Goal: Register for event/course

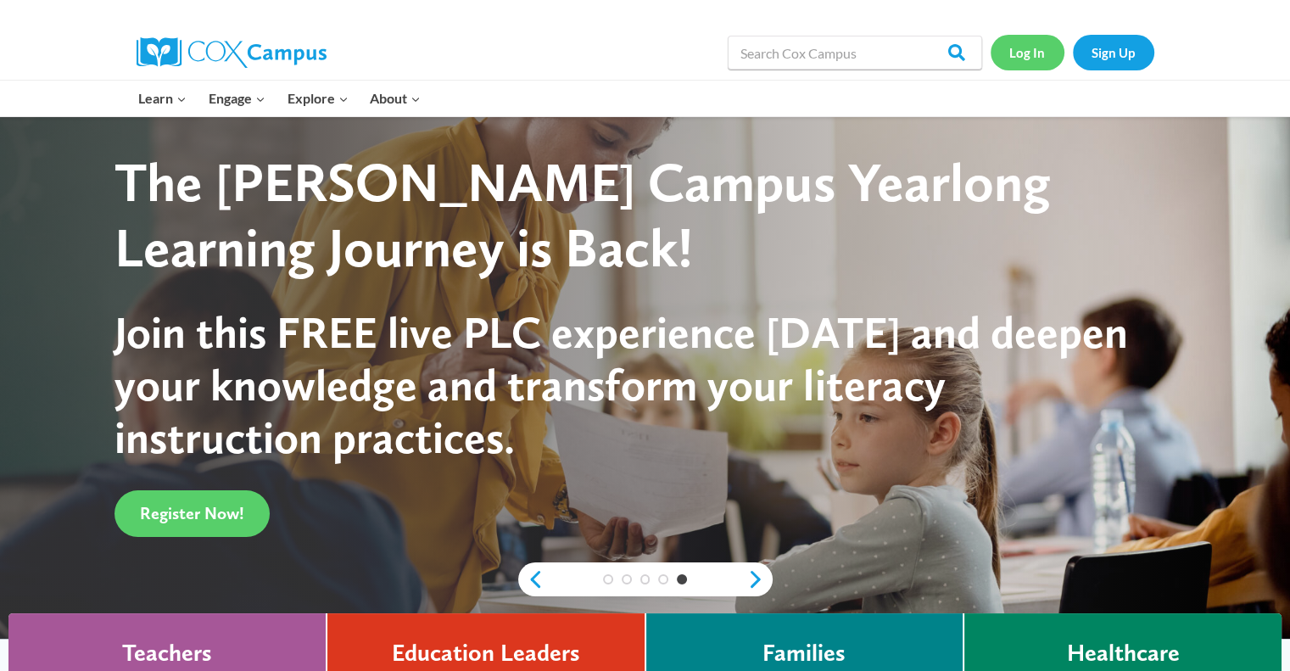
click at [1042, 58] on link "Log In" at bounding box center [1027, 52] width 74 height 35
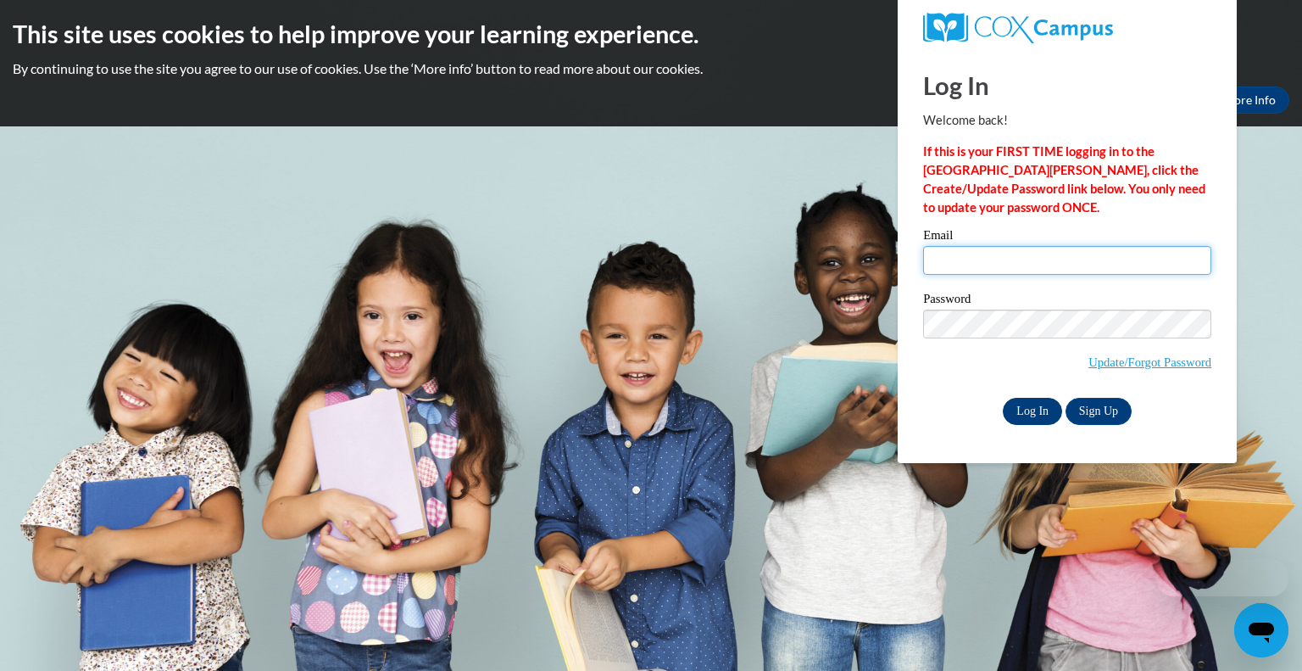
type input "christine.stefanik@wfbschools.com"
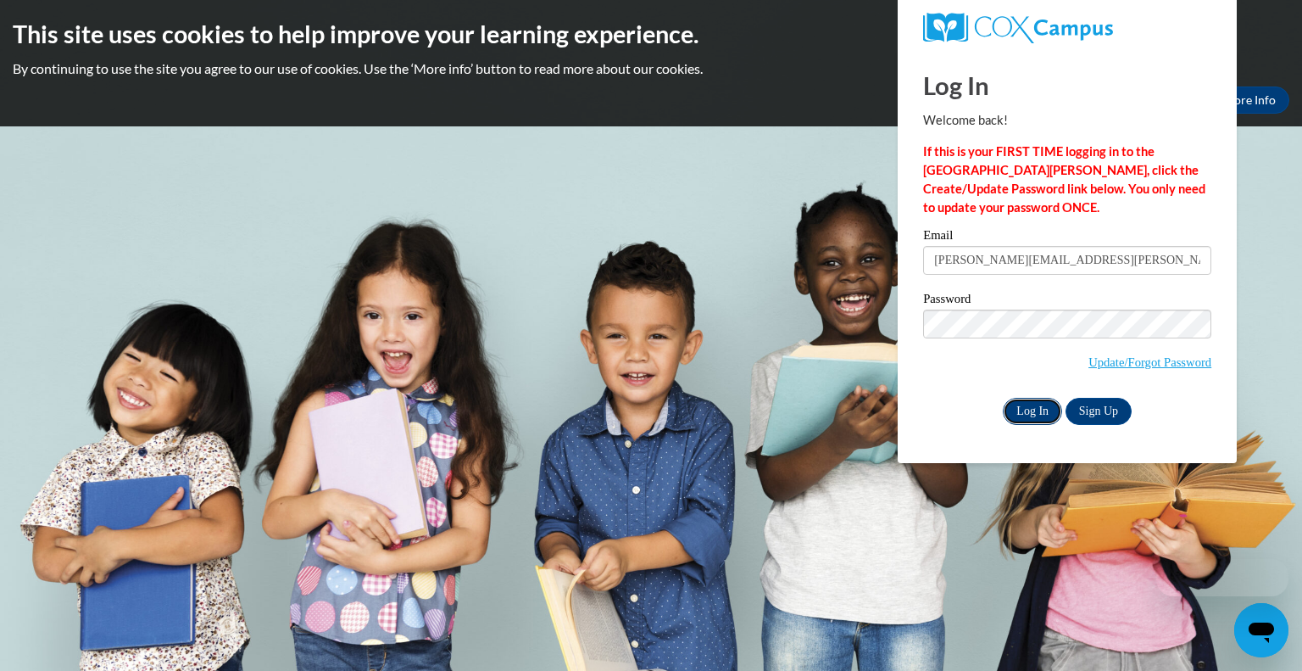
click at [1036, 404] on input "Log In" at bounding box center [1032, 411] width 59 height 27
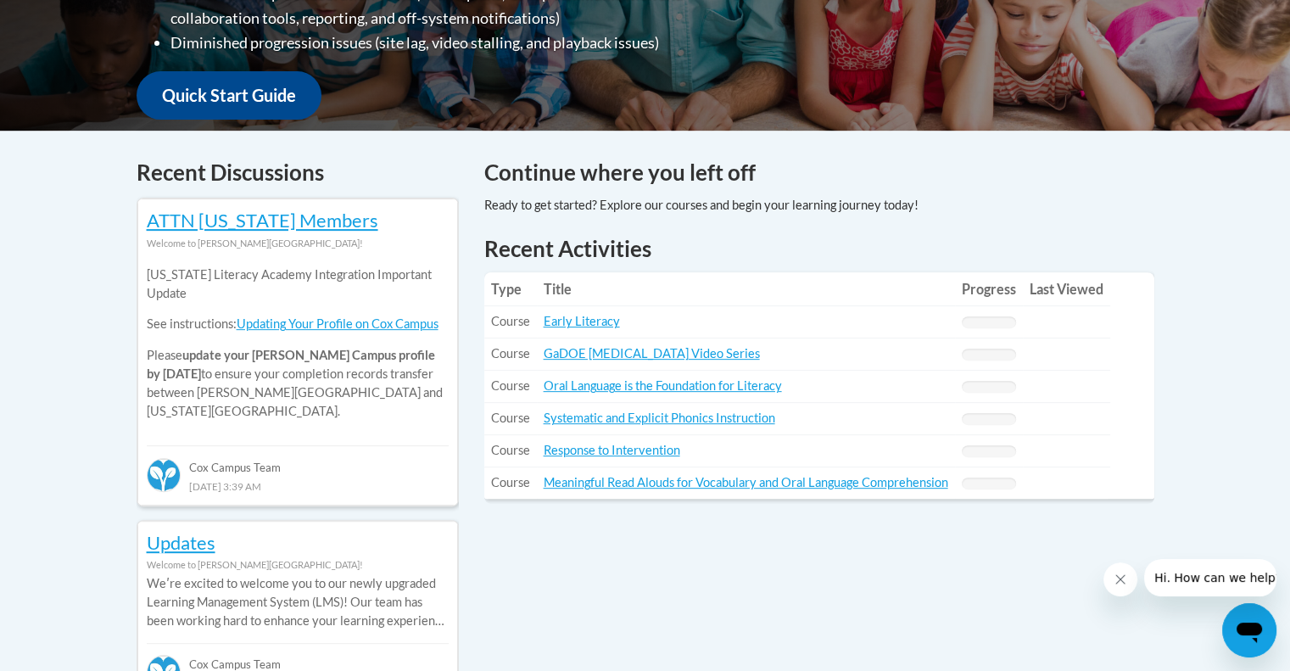
scroll to position [594, 0]
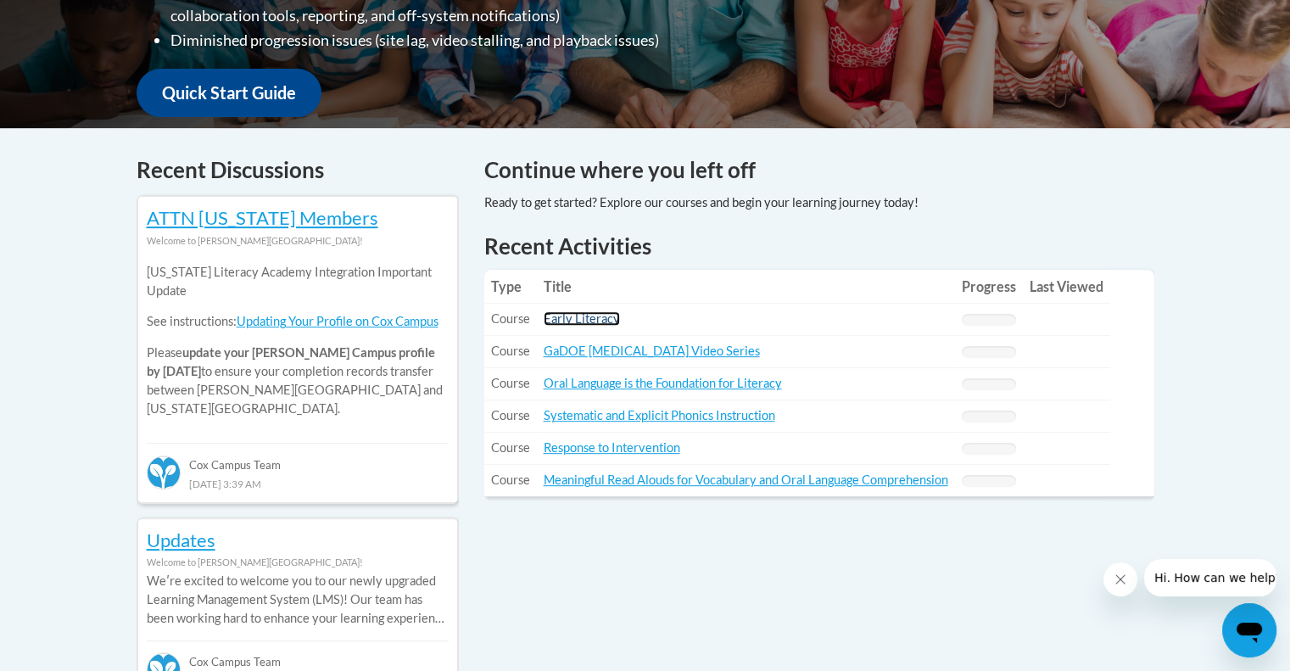
click at [580, 318] on link "Early Literacy" at bounding box center [582, 318] width 76 height 14
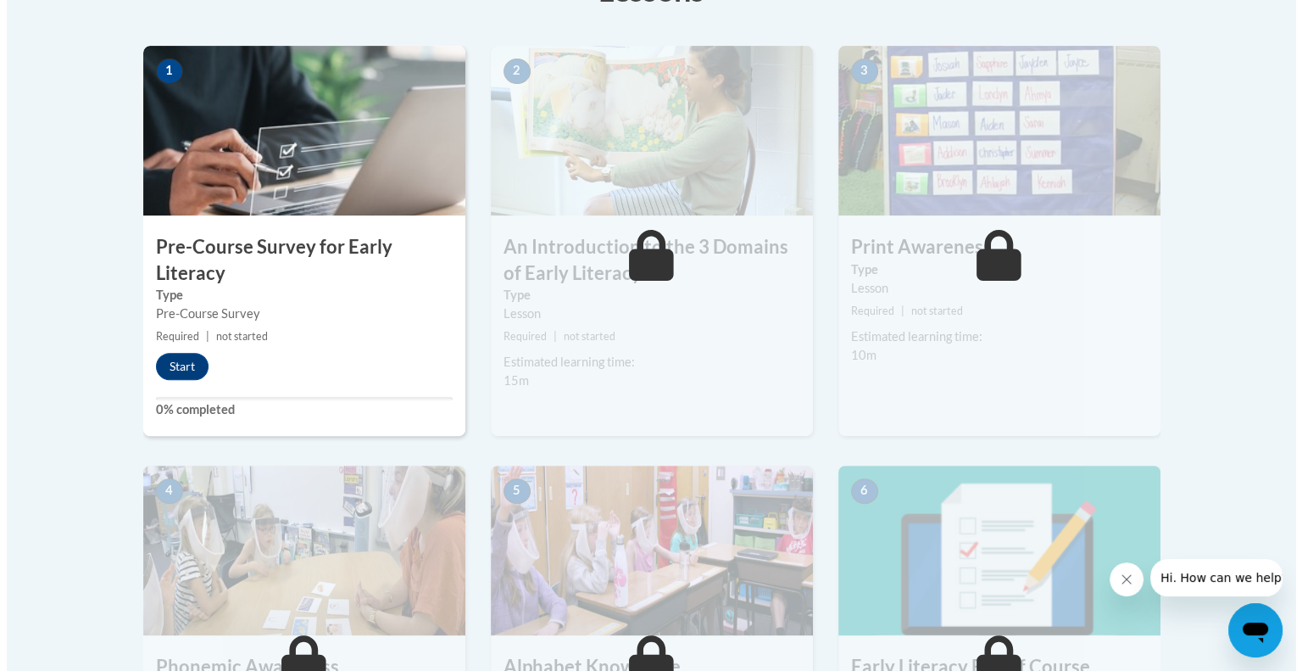
scroll to position [509, 0]
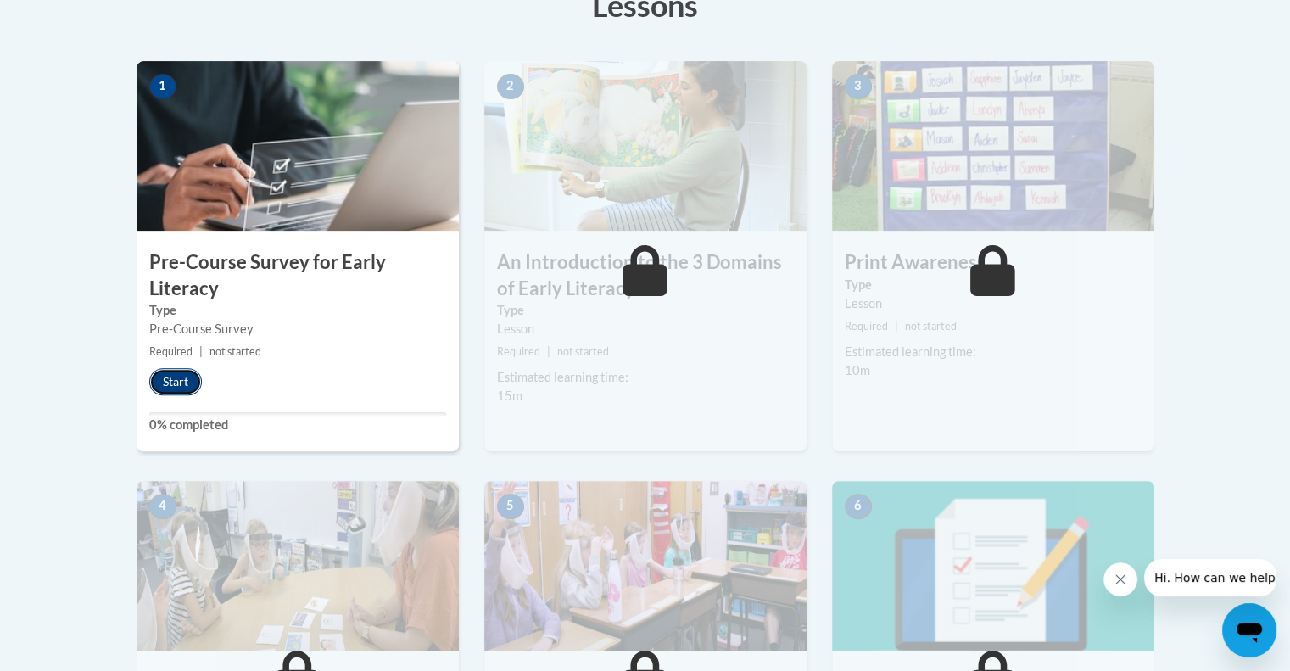
click at [165, 371] on button "Start" at bounding box center [175, 381] width 53 height 27
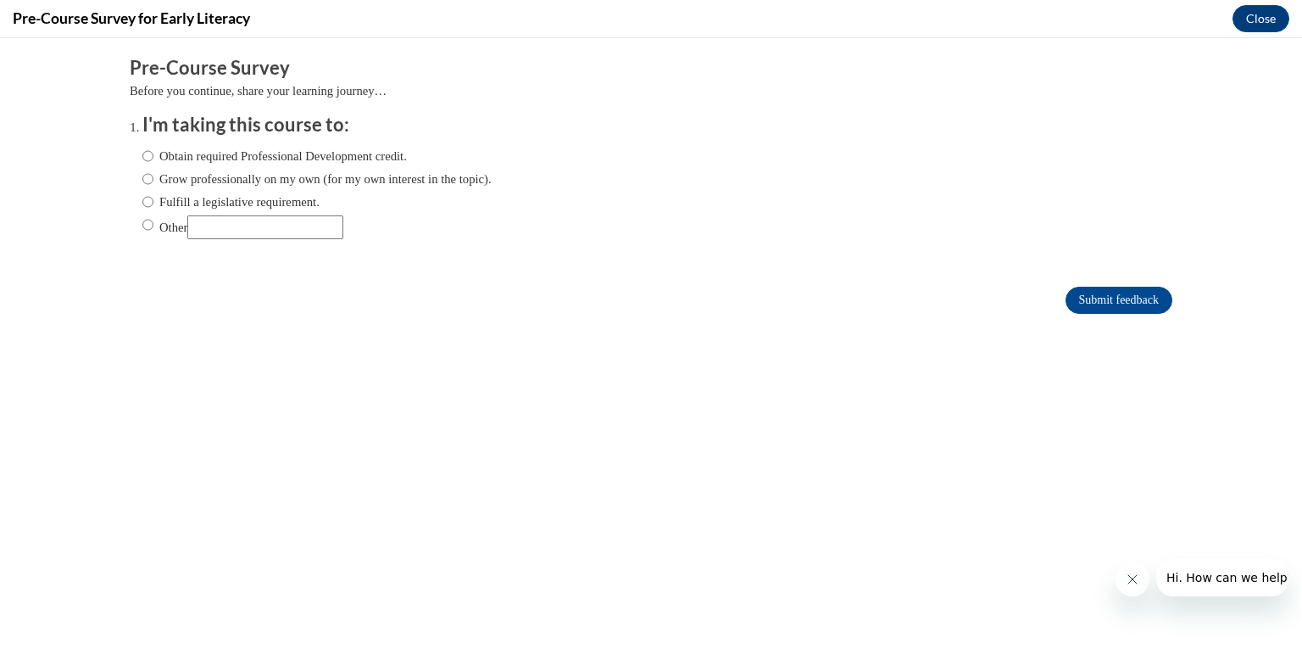
scroll to position [0, 0]
click at [159, 156] on label "Obtain required Professional Development credit." at bounding box center [274, 156] width 265 height 19
click at [153, 156] on input "Obtain required Professional Development credit." at bounding box center [147, 156] width 11 height 19
radio input "true"
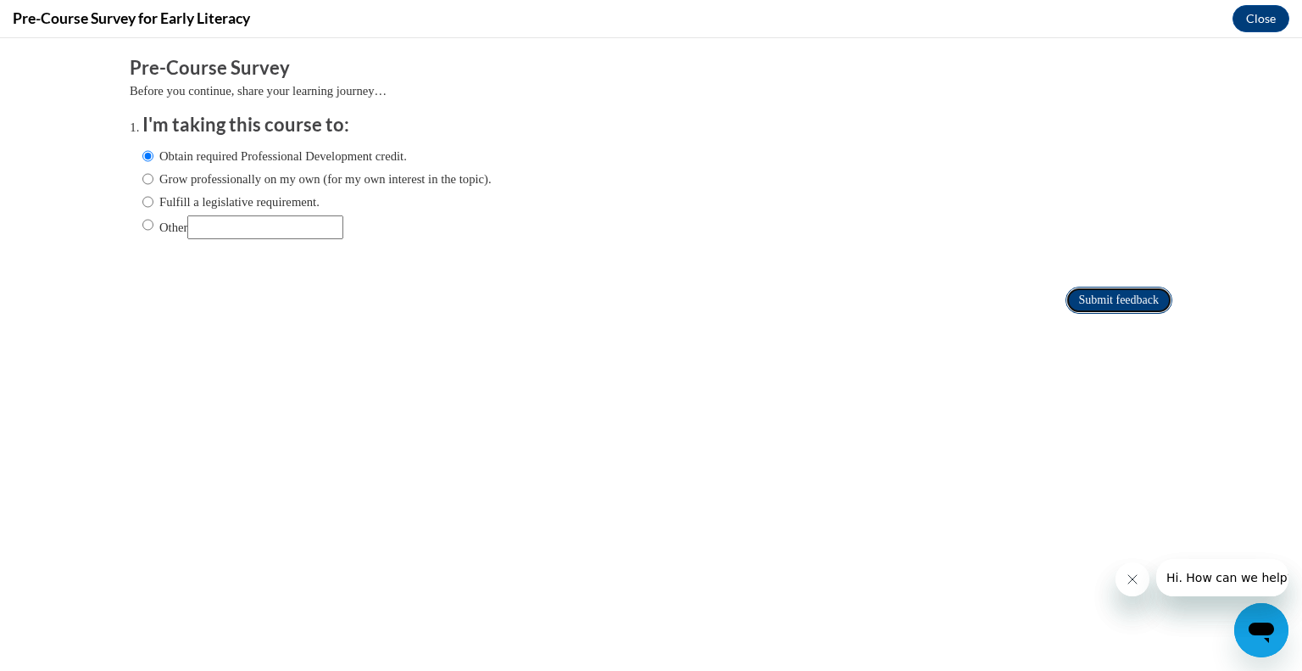
click at [1066, 304] on input "Submit feedback" at bounding box center [1119, 300] width 107 height 27
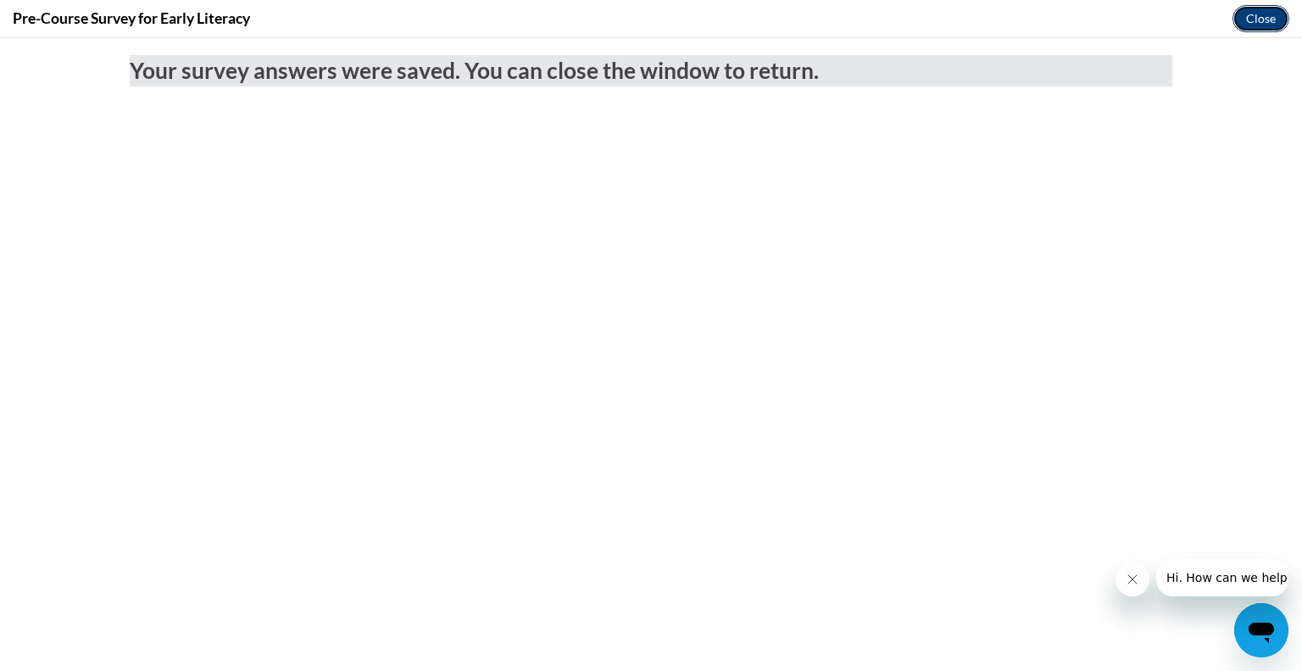
click at [1250, 15] on button "Close" at bounding box center [1261, 18] width 57 height 27
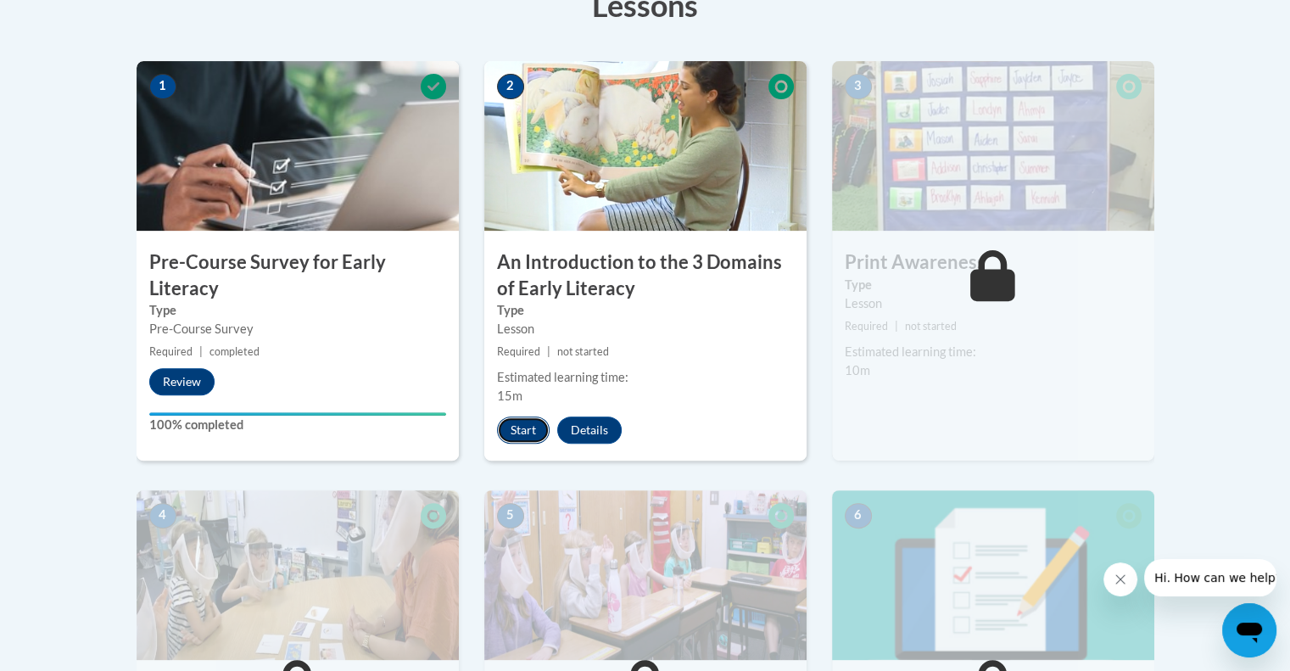
click at [516, 427] on button "Start" at bounding box center [523, 429] width 53 height 27
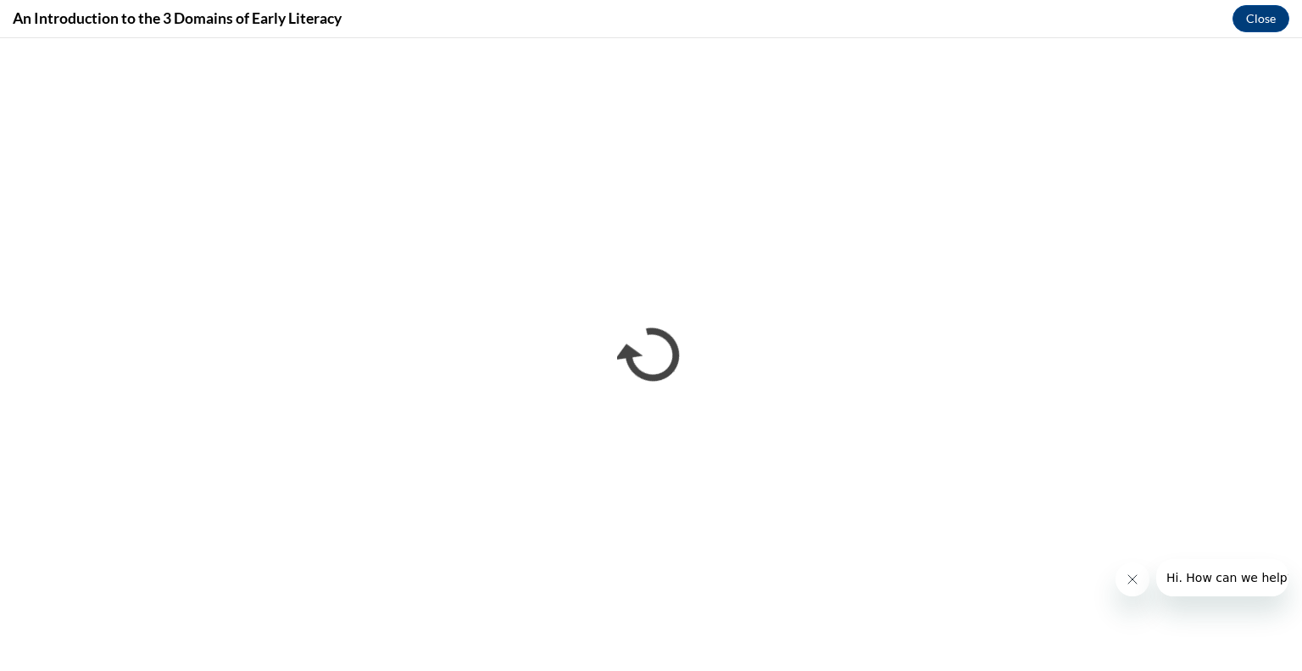
click at [1132, 582] on icon "Close message from company" at bounding box center [1132, 579] width 14 height 14
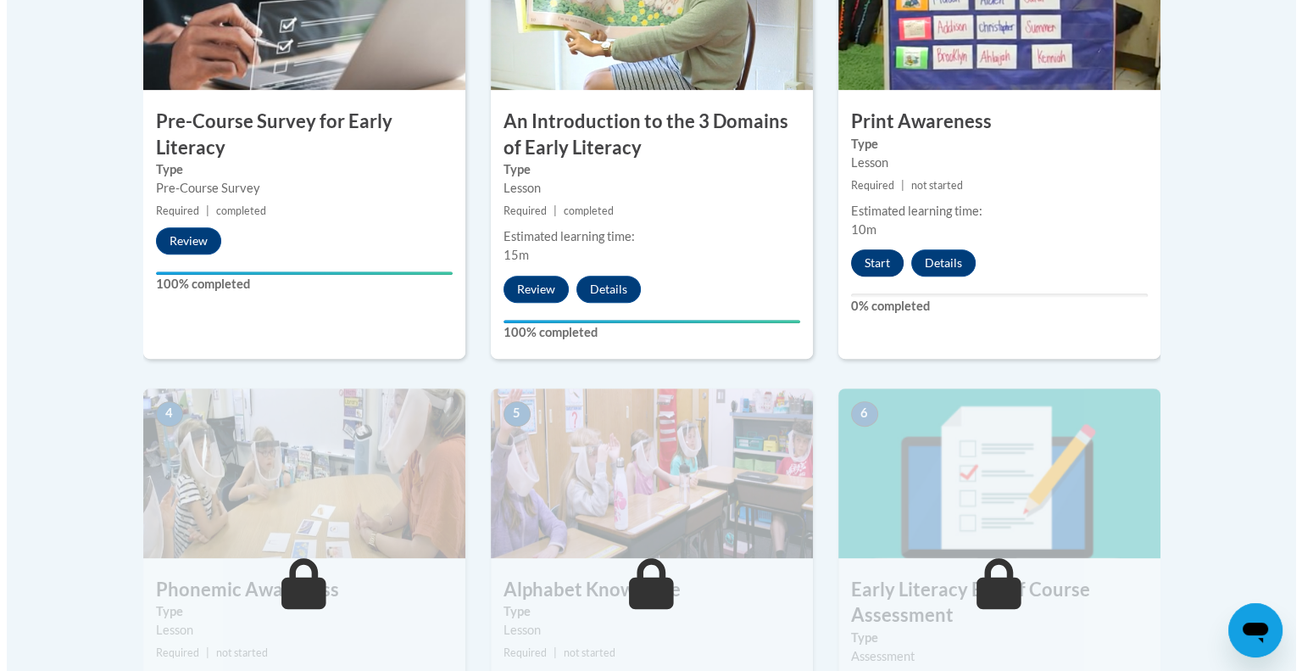
scroll to position [763, 0]
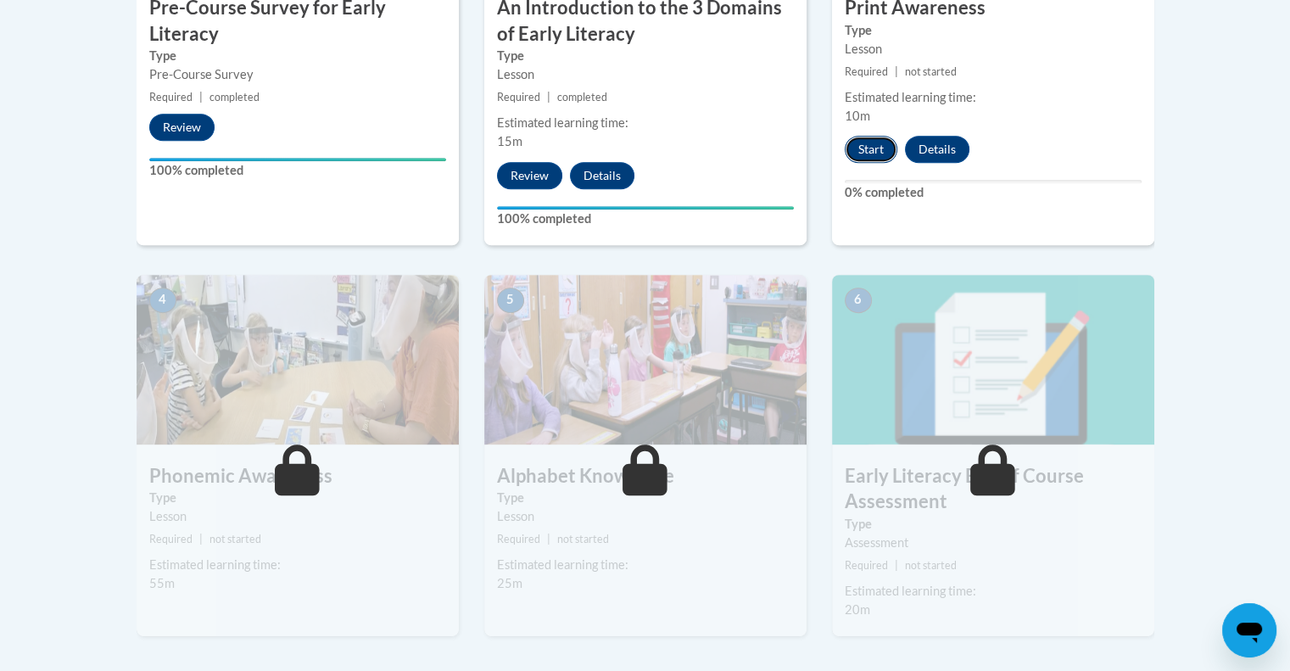
click at [864, 146] on button "Start" at bounding box center [871, 149] width 53 height 27
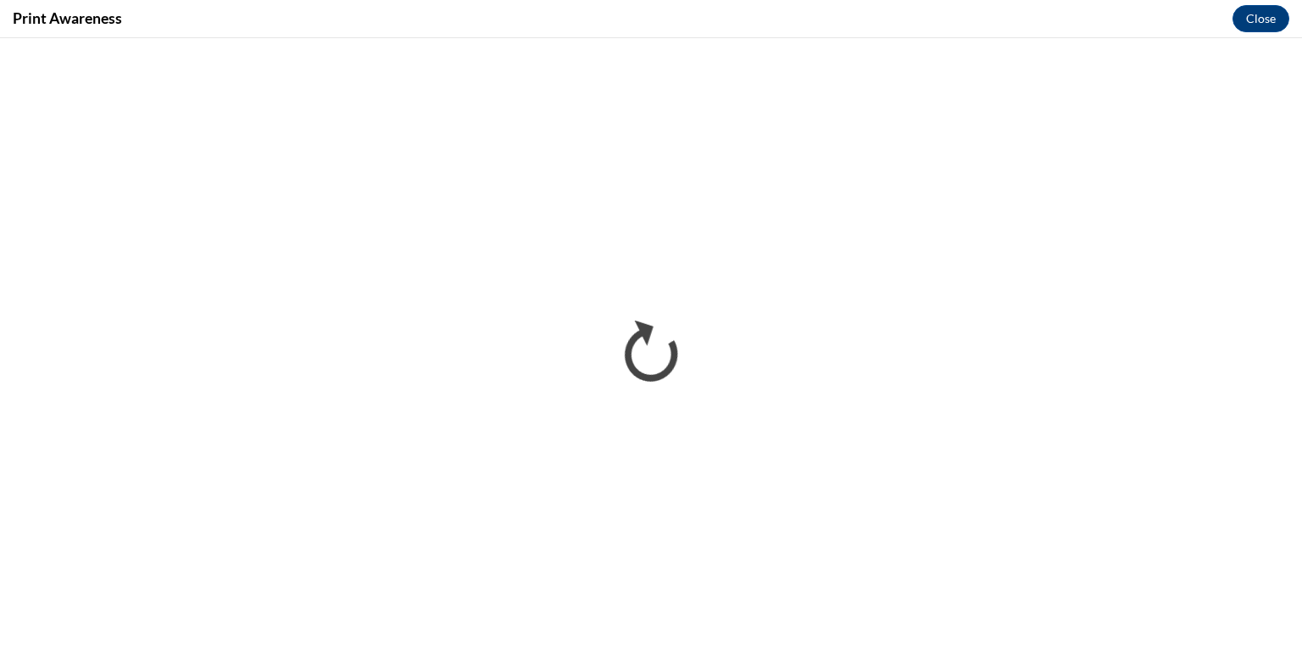
scroll to position [0, 0]
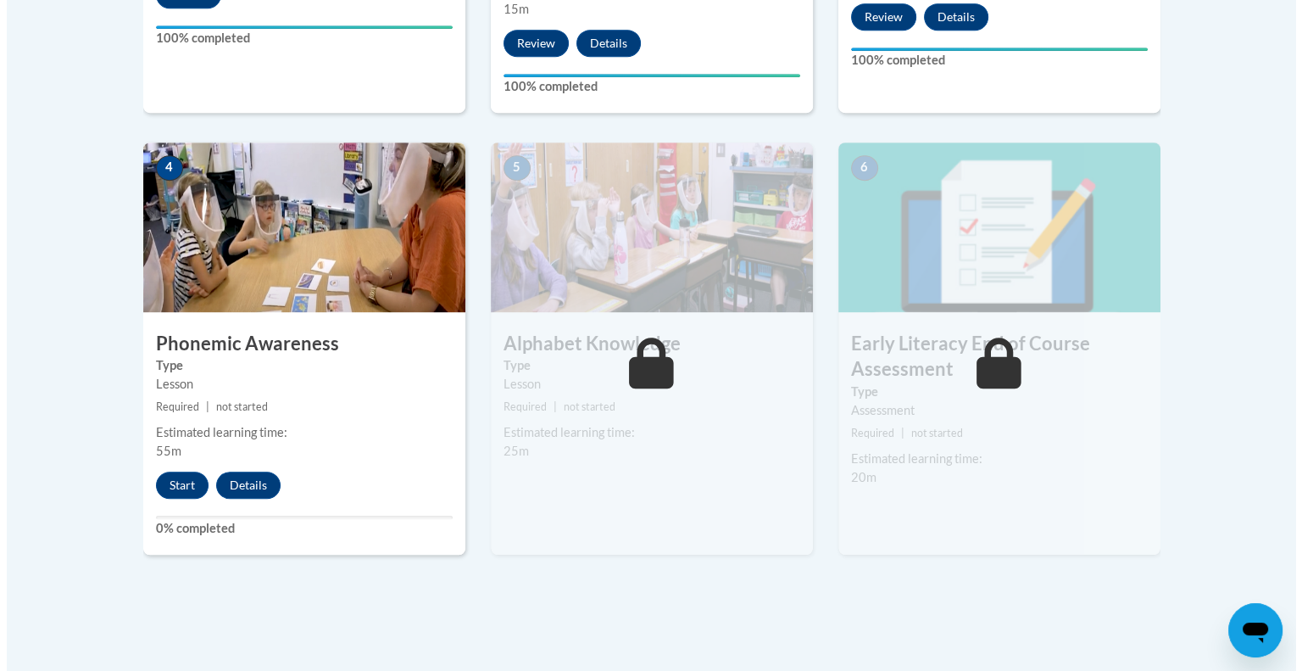
scroll to position [933, 0]
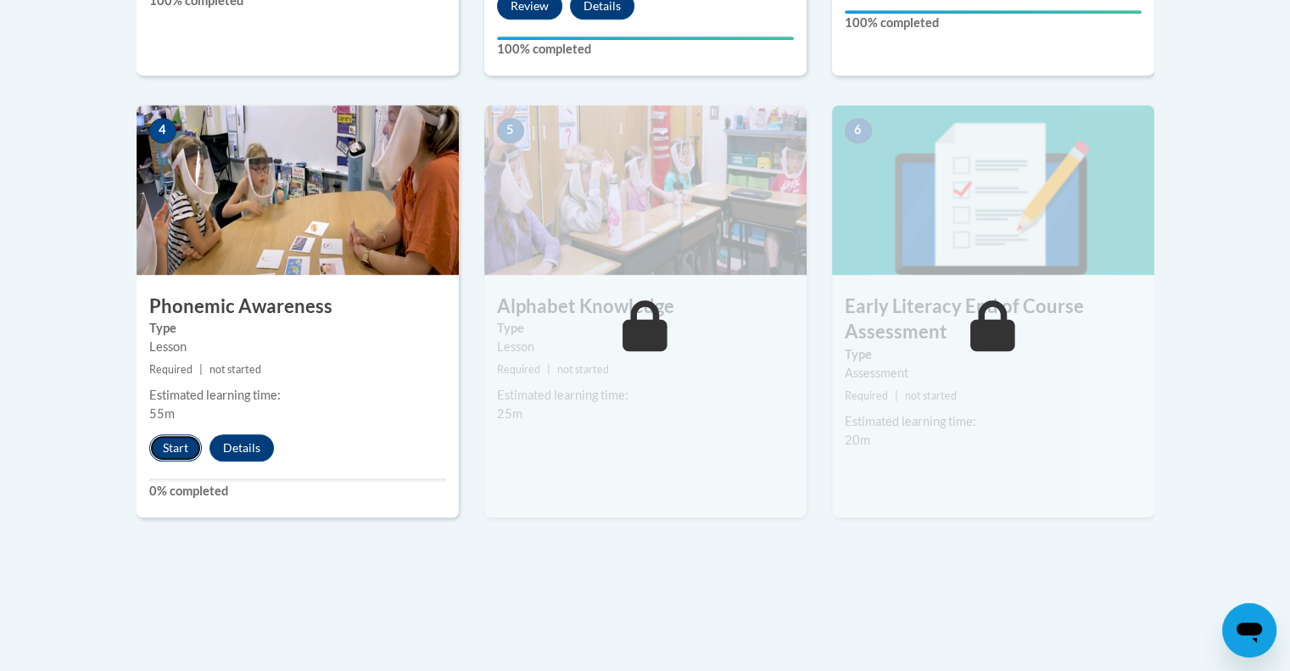
click at [173, 443] on button "Start" at bounding box center [175, 447] width 53 height 27
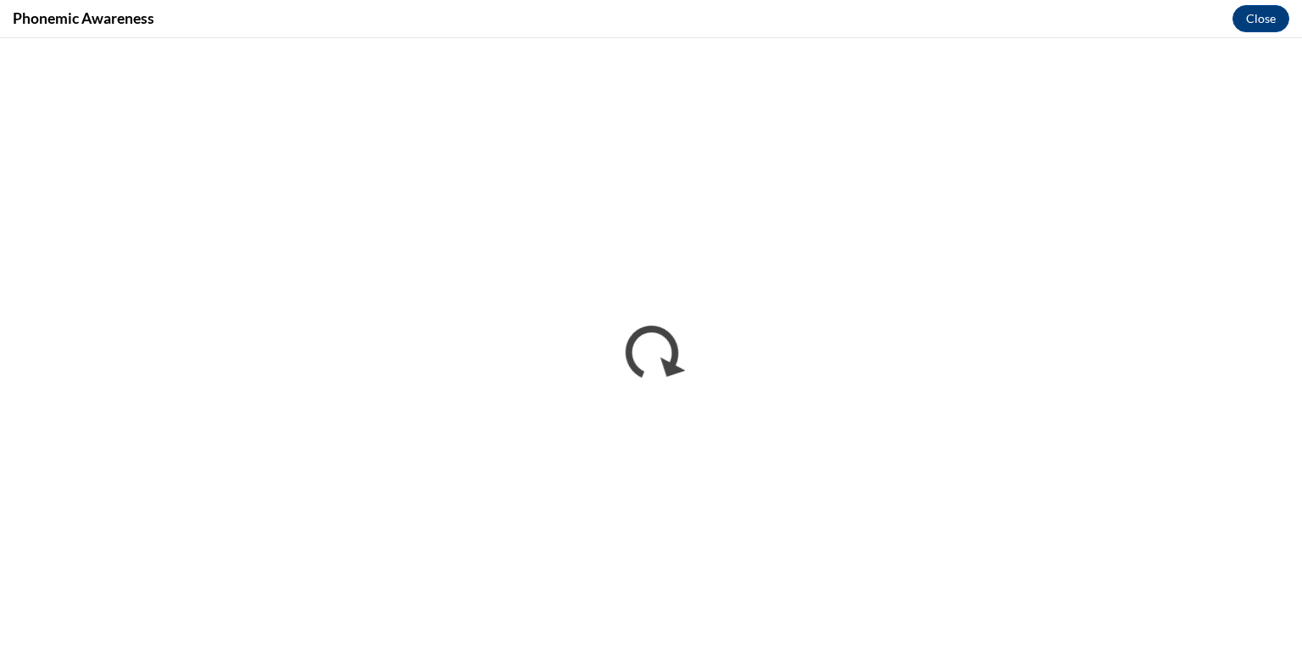
scroll to position [0, 0]
